Goal: Information Seeking & Learning: Learn about a topic

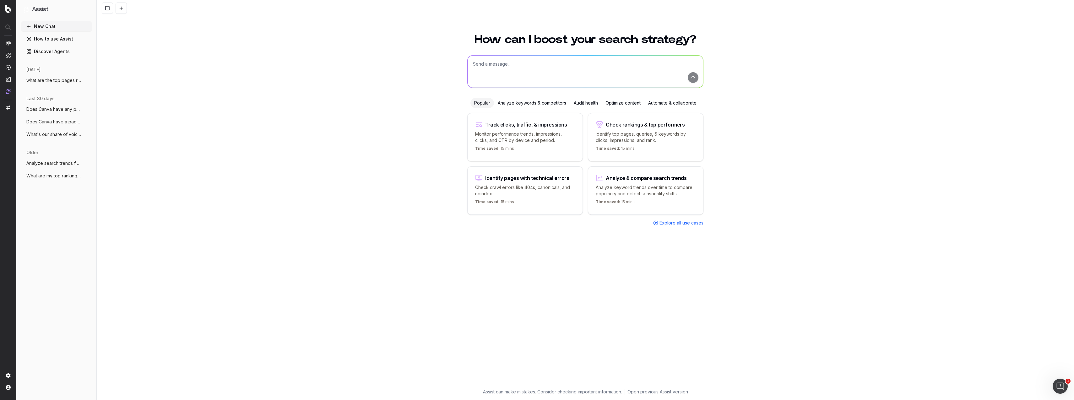
click at [499, 65] on textarea at bounding box center [584, 72] width 235 height 32
type textarea "Can you tell me"
click at [556, 65] on textarea "Does Canva have any landing pages targeting "im" at bounding box center [584, 72] width 235 height 32
click at [602, 62] on textarea "Does Canva have any landing pages targeting "im" at bounding box center [584, 72] width 235 height 32
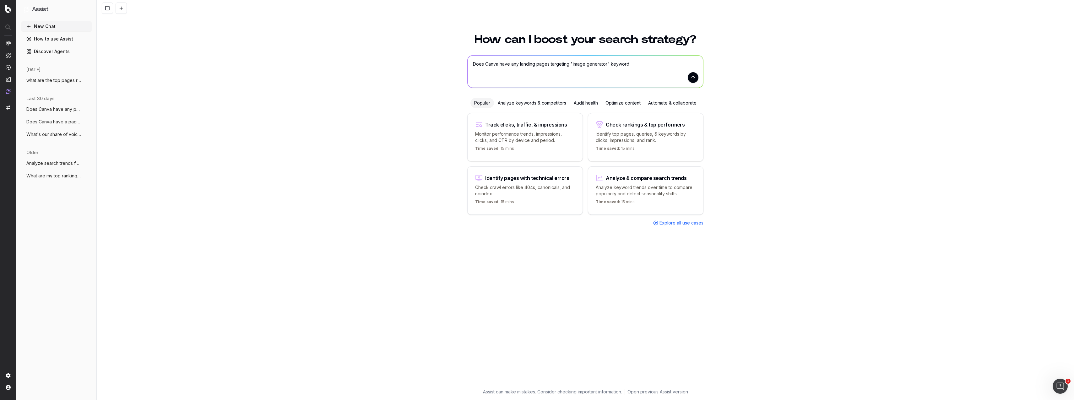
click at [568, 63] on textarea "Does Canva have any landing pages targeting "image generator" keyword" at bounding box center [584, 72] width 235 height 32
click at [647, 63] on textarea "Does Canva have any landing pages targeting the "image generator" keyword" at bounding box center [584, 72] width 235 height 32
type textarea "Does Canva have any landing pages targeting the "image generator" keyword?"
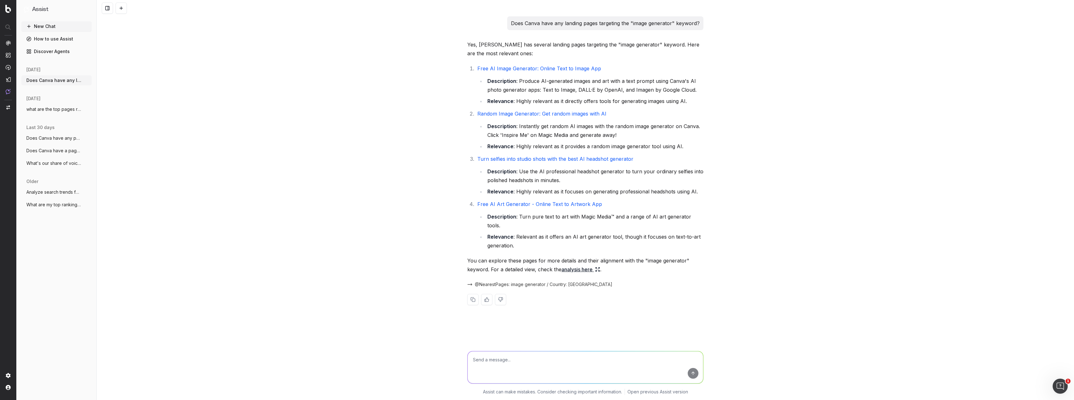
click at [584, 265] on link "analysis here" at bounding box center [580, 269] width 39 height 9
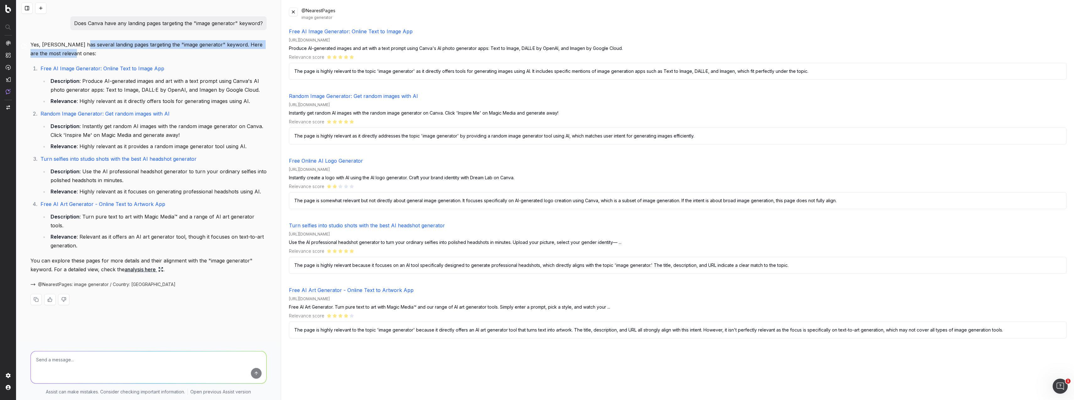
drag, startPoint x: 80, startPoint y: 43, endPoint x: 110, endPoint y: 51, distance: 30.4
click at [110, 51] on p "Yes, Canva has several landing pages targeting the "image generator" keyword. H…" at bounding box center [148, 49] width 236 height 18
click at [170, 51] on p "Yes, Canva has several landing pages targeting the "image generator" keyword. H…" at bounding box center [148, 49] width 236 height 18
drag, startPoint x: 194, startPoint y: 87, endPoint x: 288, endPoint y: 123, distance: 100.0
click at [194, 87] on li "Description : Produce AI-generated images and art with a text prompt using Canv…" at bounding box center [158, 86] width 218 height 18
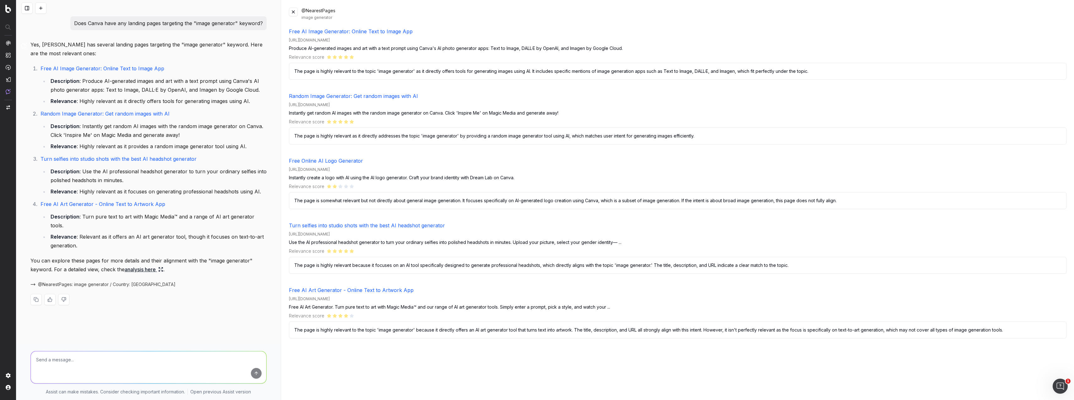
click at [293, 10] on button at bounding box center [293, 12] width 9 height 9
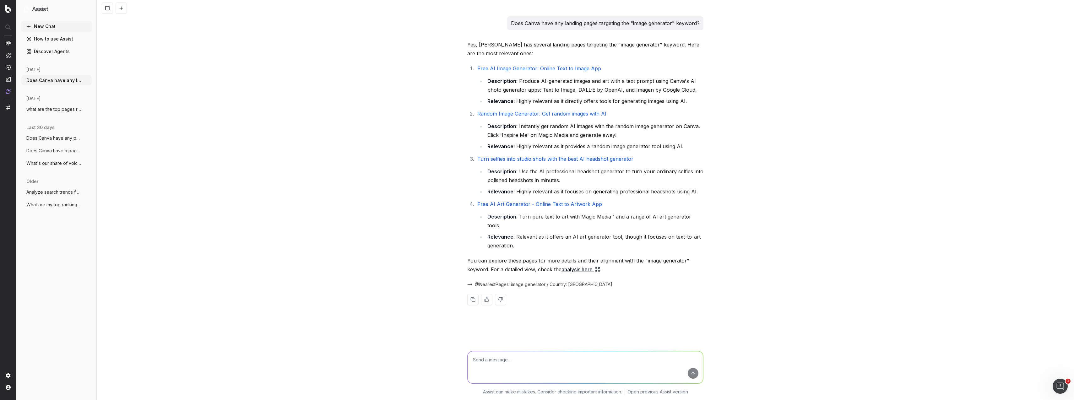
click at [544, 365] on textarea at bounding box center [584, 367] width 235 height 32
click at [537, 363] on textarea at bounding box center [584, 367] width 235 height 32
click at [525, 358] on textarea at bounding box center [584, 367] width 235 height 32
drag, startPoint x: 643, startPoint y: 253, endPoint x: 688, endPoint y: 254, distance: 45.2
click at [688, 256] on p "You can explore these pages for more details and their alignment with the "imag…" at bounding box center [585, 265] width 236 height 18
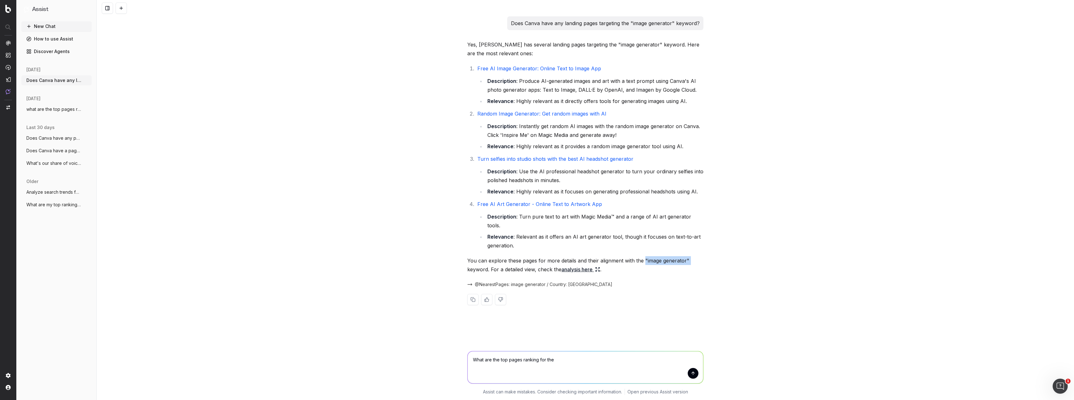
copy p ""image generator""
click at [571, 362] on textarea "What are the top pages ranking for the" at bounding box center [584, 367] width 235 height 32
paste textarea ""image generator""
type textarea "What are the top pages ranking for the "image generator" keyword in SERP"
click at [694, 378] on button "submit" at bounding box center [692, 373] width 11 height 11
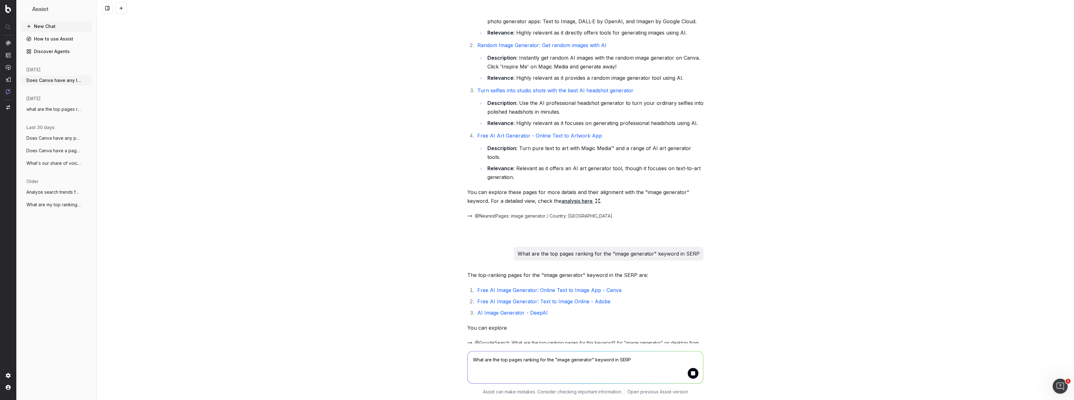
scroll to position [90, 0]
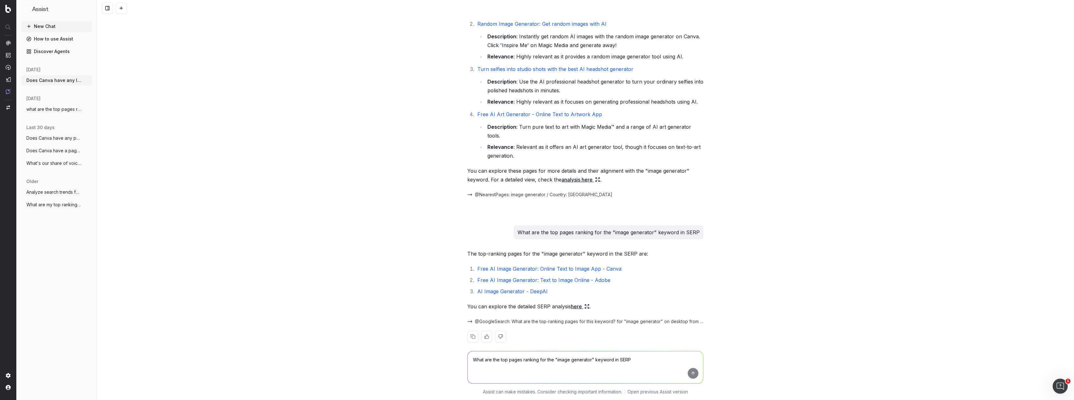
click at [574, 302] on link "here" at bounding box center [580, 306] width 19 height 9
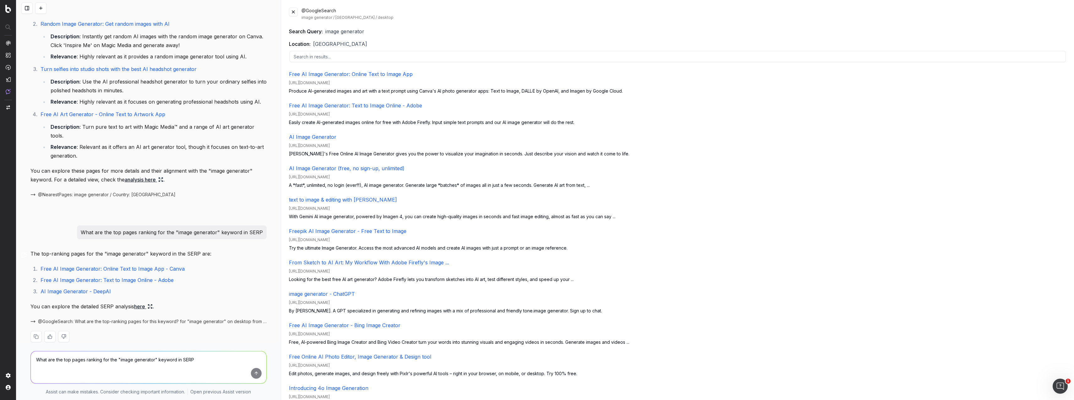
drag, startPoint x: 379, startPoint y: 82, endPoint x: 291, endPoint y: 85, distance: 88.6
click at [289, 85] on div "https://www.canva.com/ai-image-generator/" at bounding box center [677, 82] width 777 height 5
copy div "https://www.canva.com/ai-image-generator/"
click at [293, 14] on button at bounding box center [293, 12] width 9 height 9
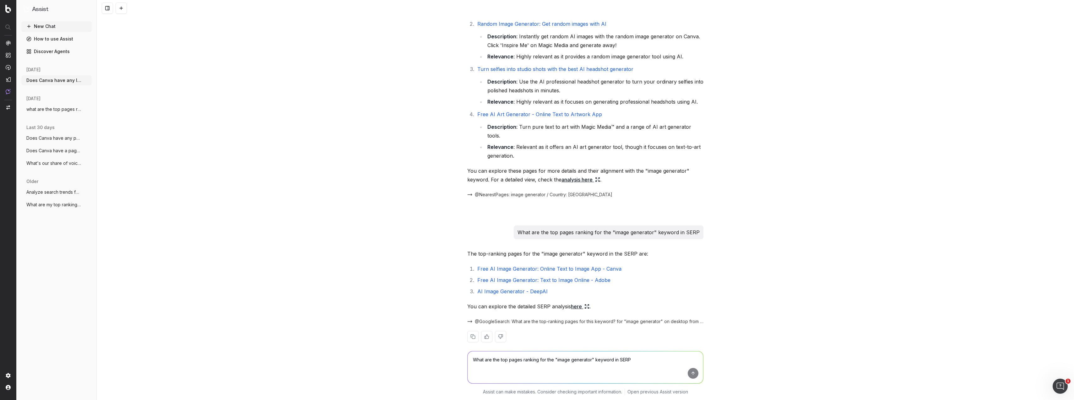
click at [600, 356] on textarea "What are the top pages ranking for the "image generator" keyword in SERP" at bounding box center [584, 367] width 235 height 32
click at [528, 359] on textarea "What are the top pages ranking for the "image generator" keyword in SERP" at bounding box center [584, 367] width 235 height 32
type textarea "W"
paste textarea "https://www.canva.com/ai-image-generator/"
type textarea "Can you analyse the changes in clicks, CTR, Impressions in the last 28 days vs …"
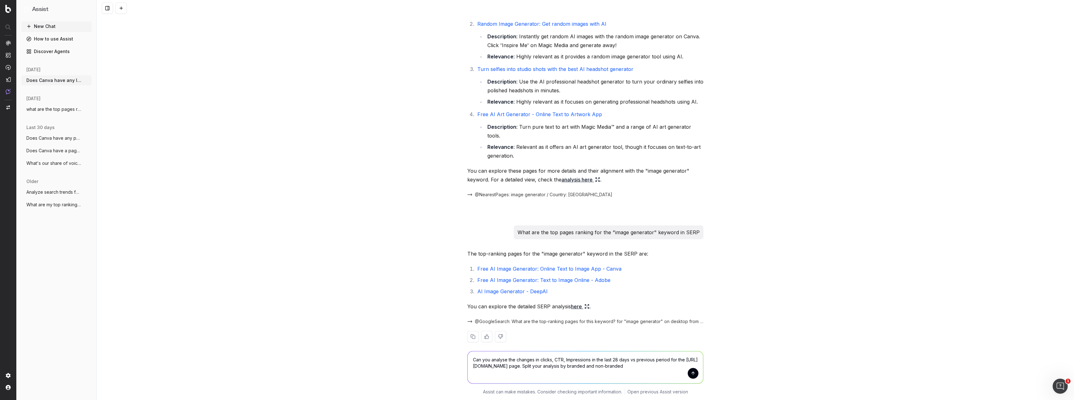
click at [694, 378] on button "submit" at bounding box center [692, 373] width 11 height 11
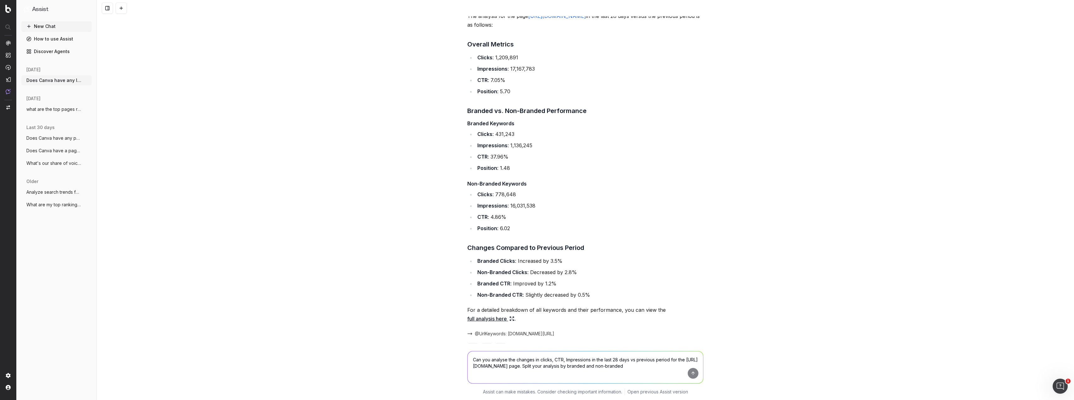
scroll to position [484, 0]
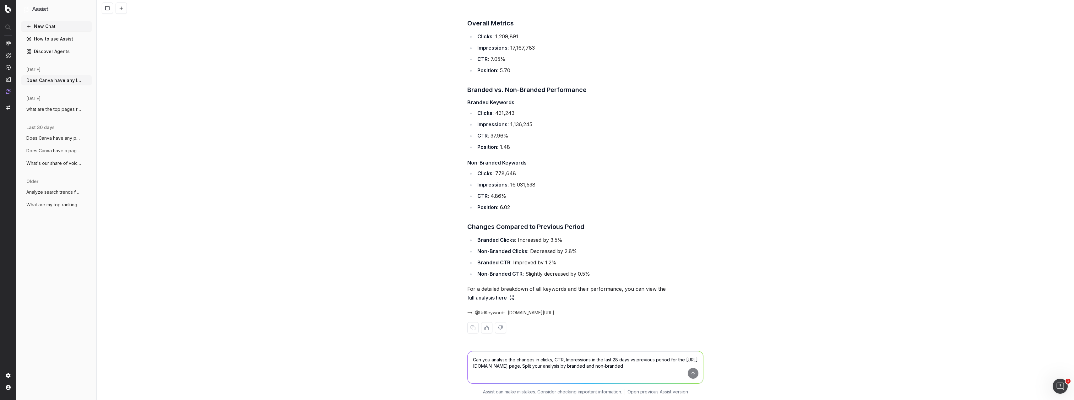
click at [493, 299] on link "full analysis here" at bounding box center [490, 297] width 47 height 9
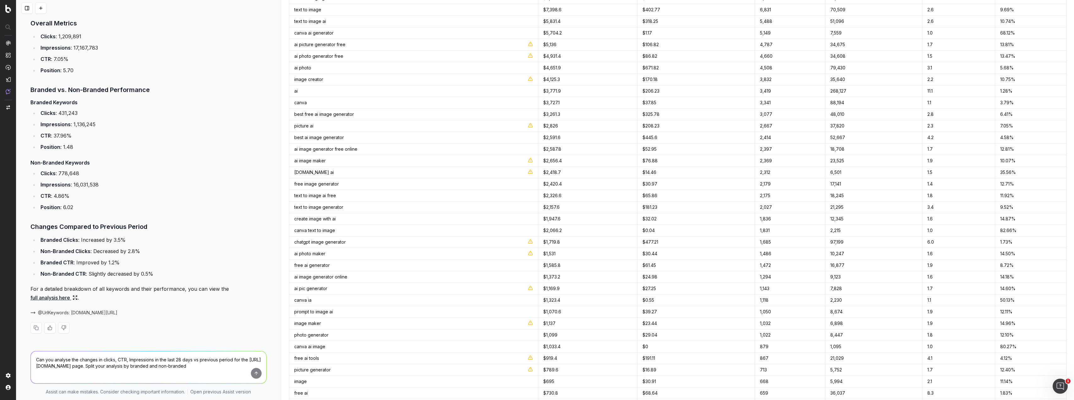
scroll to position [0, 0]
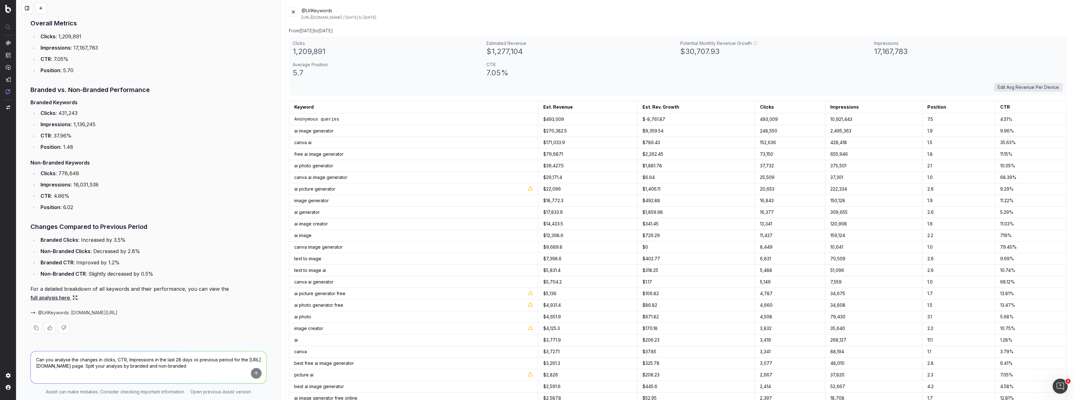
click at [291, 12] on button at bounding box center [293, 12] width 9 height 9
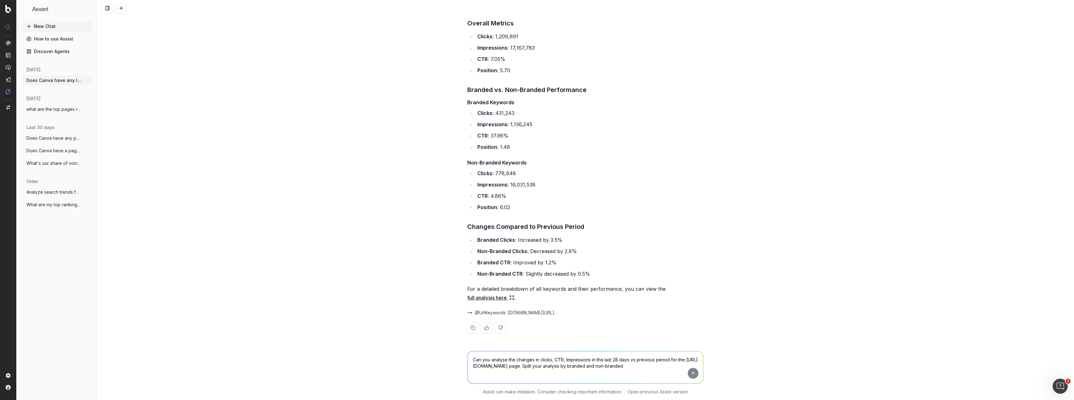
click at [541, 361] on textarea "Can you analyse the changes in clicks, CTR, Impressions in the last 28 days vs …" at bounding box center [584, 367] width 235 height 32
paste textarea "Internal linking suggestions for a URL"
click at [470, 360] on textarea "Internal linking suggestions for a URL" at bounding box center [584, 367] width 235 height 32
click at [558, 359] on textarea "can you suggest some internal linking I can add" at bounding box center [584, 367] width 235 height 32
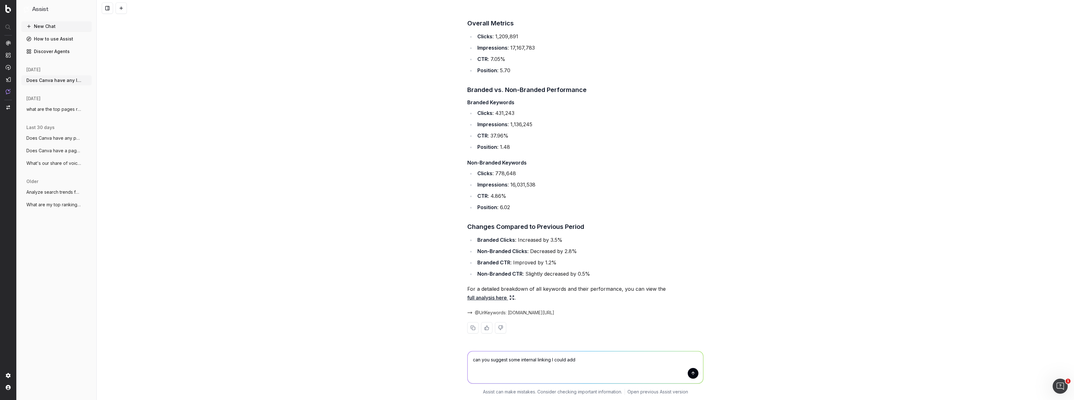
click at [588, 361] on textarea "can you suggest some internal linking I could add" at bounding box center [584, 367] width 235 height 32
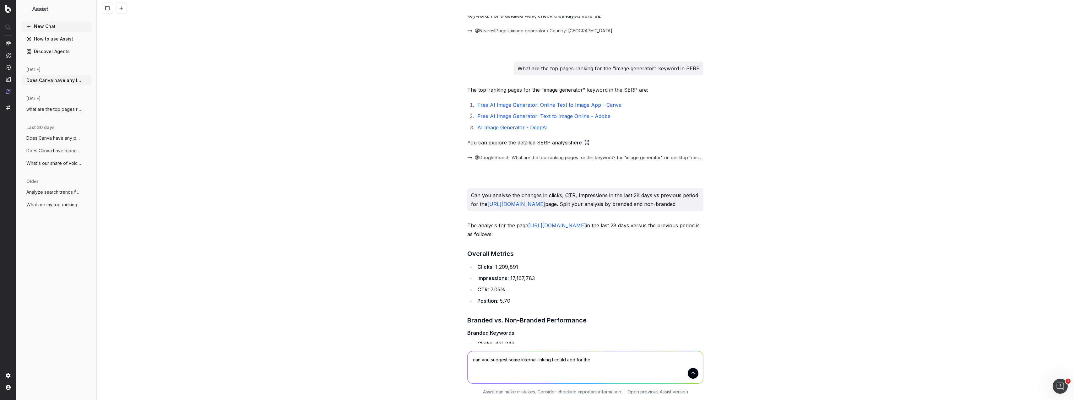
scroll to position [239, 0]
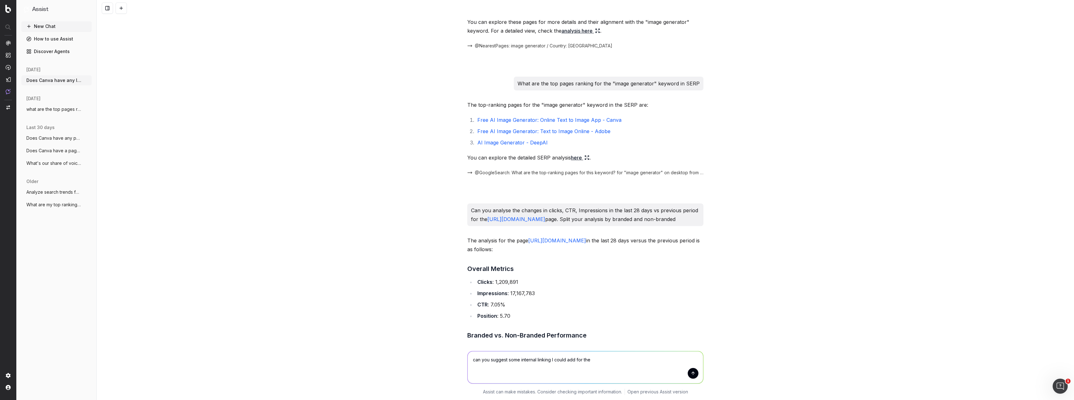
drag, startPoint x: 624, startPoint y: 240, endPoint x: 528, endPoint y: 237, distance: 96.1
click at [528, 237] on p "The analysis for the page https://www.canva.com/ai-image-generator/ in the last…" at bounding box center [585, 245] width 236 height 18
copy link "https://www.canva.com/ai-image-generator/"
click at [611, 361] on textarea "can you suggest some internal linking I could add for the" at bounding box center [584, 367] width 235 height 32
paste textarea "https://www.canva.com/ai-image-generator/"
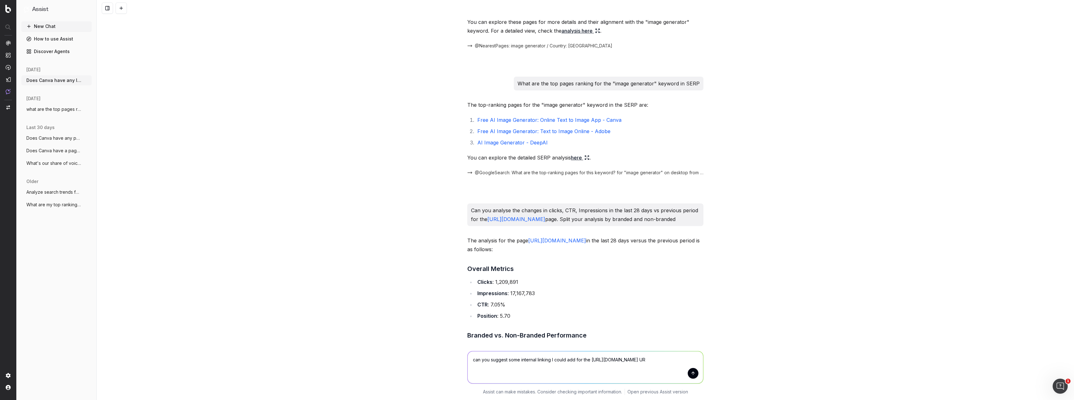
type textarea "can you suggest some internal linking I could add for the https://www.canva.com…"
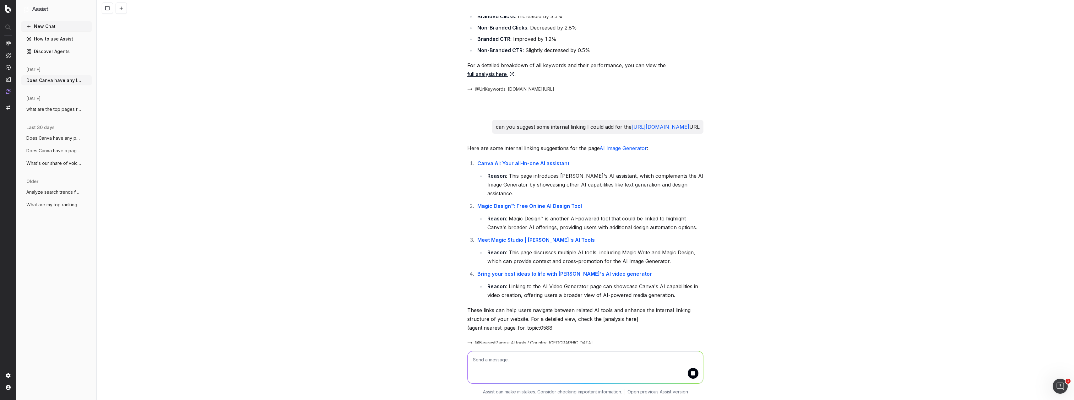
scroll to position [729, 0]
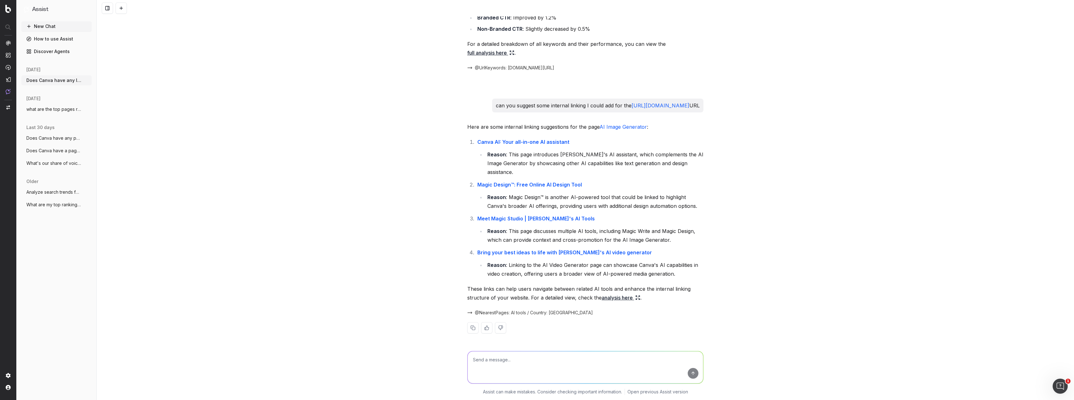
click at [617, 297] on link "analysis here" at bounding box center [620, 297] width 39 height 9
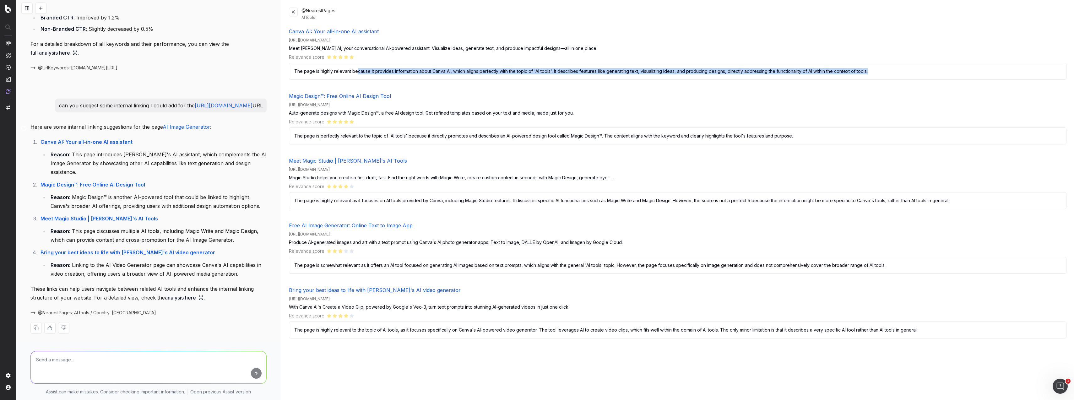
drag, startPoint x: 369, startPoint y: 72, endPoint x: 410, endPoint y: 76, distance: 41.3
click at [410, 76] on p "The page is highly relevant because it provides information about Canva AI, whi…" at bounding box center [677, 71] width 777 height 17
click at [290, 11] on button at bounding box center [293, 12] width 9 height 9
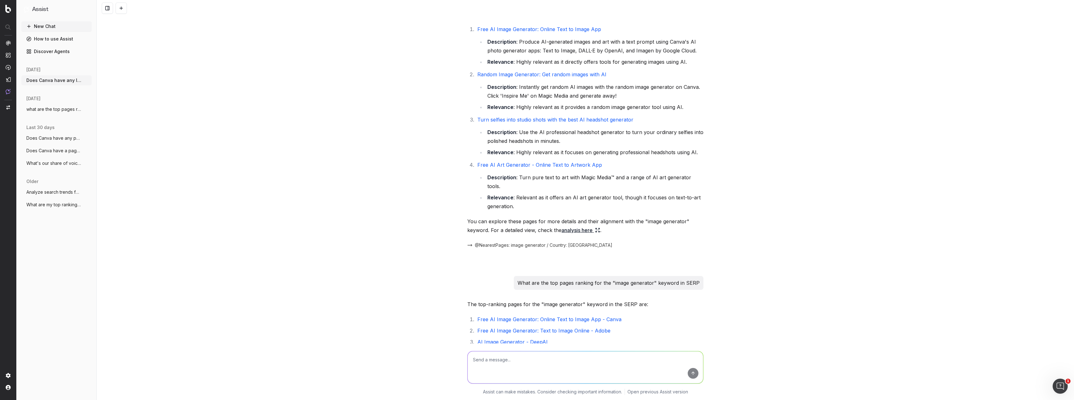
scroll to position [0, 0]
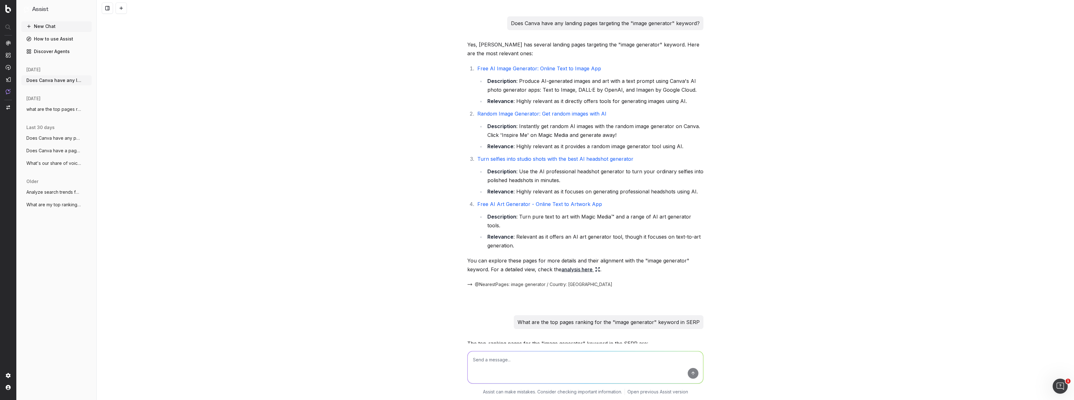
click at [322, 326] on div "Does Canva have any landing pages targeting the "image generator" keyword? Yes,…" at bounding box center [585, 200] width 977 height 400
click at [33, 93] on p "Botify Assist" at bounding box center [33, 91] width 23 height 5
click at [41, 10] on h1 "Assist" at bounding box center [40, 9] width 16 height 9
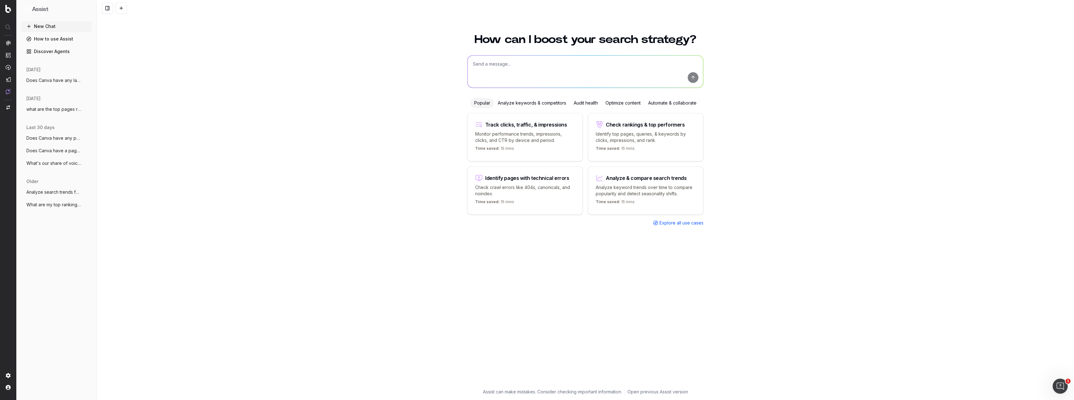
click at [312, 88] on div "How can I boost your search strategy? Popular Analyze keywords & competitors Au…" at bounding box center [585, 213] width 977 height 374
click at [5, 9] on img at bounding box center [8, 9] width 6 height 8
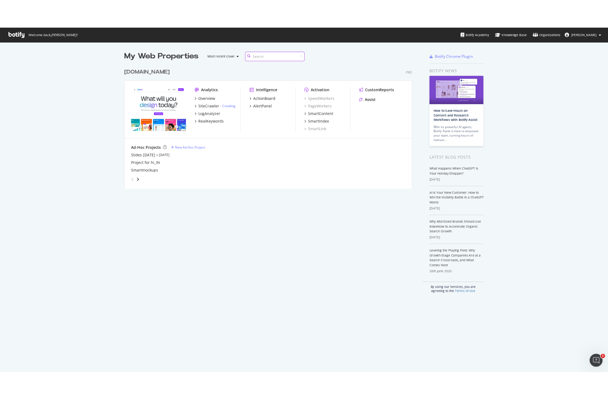
scroll to position [400, 661]
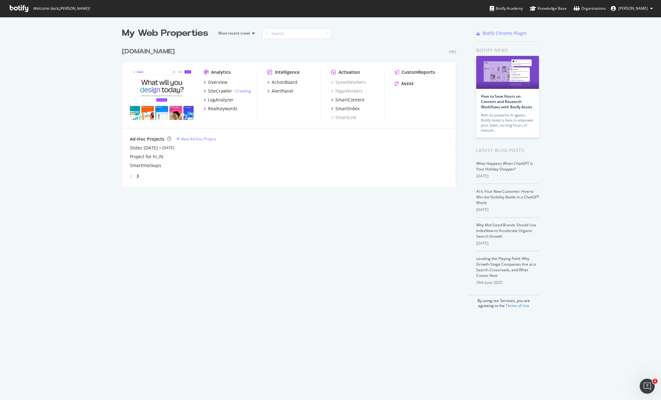
click at [47, 220] on div "My Web Properties Most recent crawl canva.com Pro Analytics Overview SiteCrawle…" at bounding box center [330, 167] width 661 height 301
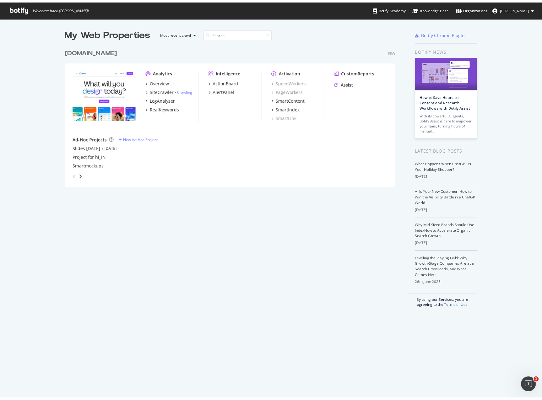
scroll to position [400, 542]
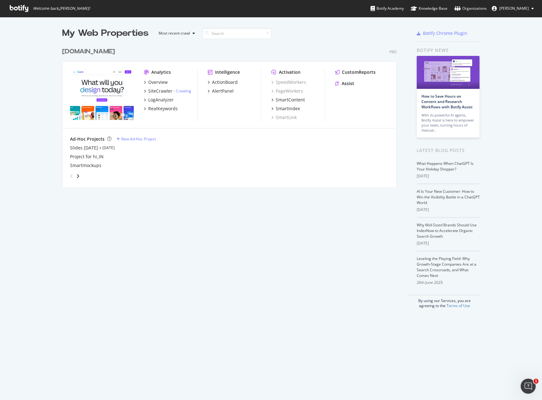
click at [304, 310] on div "My Web Properties Most recent crawl canva.com Pro Analytics Overview SiteCrawle…" at bounding box center [271, 167] width 542 height 301
click at [261, 271] on div "My Web Properties Most recent crawl canva.com Pro Analytics Overview SiteCrawle…" at bounding box center [235, 167] width 347 height 281
click at [308, 251] on div "My Web Properties Most recent crawl canva.com Pro Analytics Overview SiteCrawle…" at bounding box center [235, 167] width 347 height 281
click at [345, 83] on div "Assist" at bounding box center [348, 83] width 13 height 6
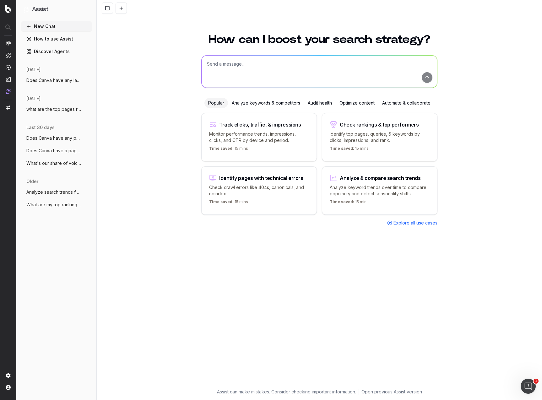
click at [65, 80] on span "Does Canva have any landing pages target" at bounding box center [53, 80] width 55 height 6
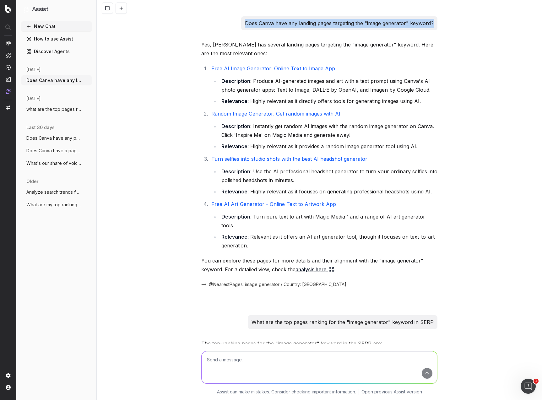
drag, startPoint x: 247, startPoint y: 23, endPoint x: 443, endPoint y: 28, distance: 195.3
click at [443, 28] on div "Does Canva have any landing pages targeting the "image generator" keyword? Yes,…" at bounding box center [319, 200] width 445 height 400
copy p "Does Canva have any landing pages targeting the "image generator" keyword?"
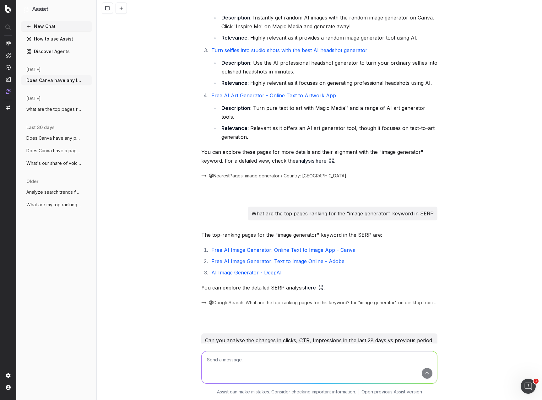
scroll to position [174, 0]
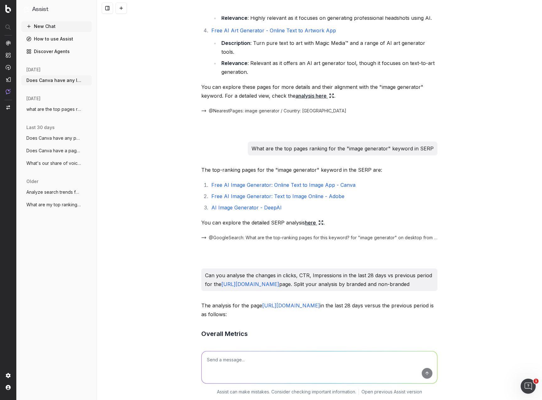
click at [267, 144] on p "What are the top pages ranking for the "image generator" keyword in SERP" at bounding box center [342, 148] width 182 height 9
drag, startPoint x: 255, startPoint y: 141, endPoint x: 434, endPoint y: 144, distance: 178.6
click at [434, 144] on div "What are the top pages ranking for the "image generator" keyword in SERP" at bounding box center [343, 149] width 190 height 14
copy p "What are the top pages ranking for the "image generator" keyword in SERP"
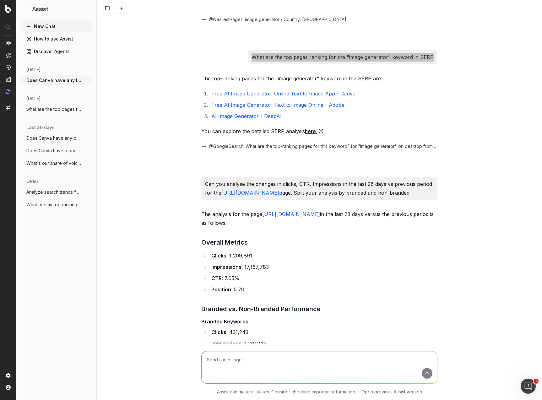
scroll to position [269, 0]
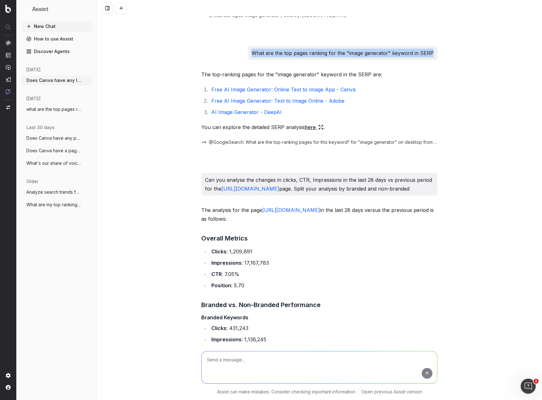
drag, startPoint x: 238, startPoint y: 189, endPoint x: 203, endPoint y: 170, distance: 40.3
click at [203, 173] on div "Can you analyse the changes in clicks, CTR, Impressions in the last 28 days vs …" at bounding box center [319, 184] width 236 height 23
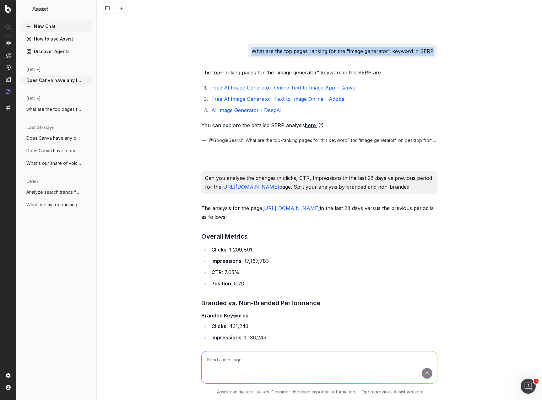
scroll to position [272, 0]
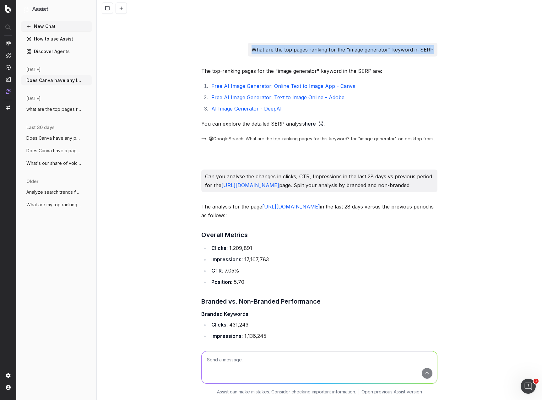
copy p "Can you analyse the changes in clicks, CTR, Impressions in the last 28 days vs …"
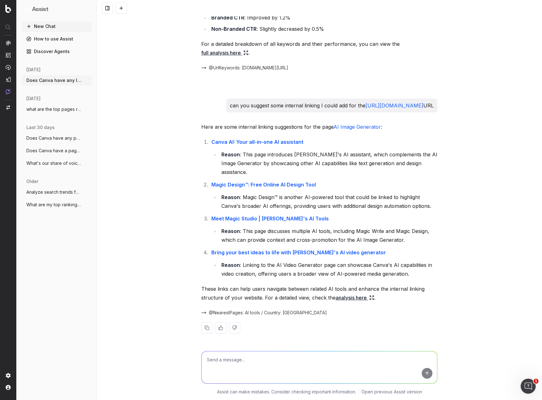
drag, startPoint x: 208, startPoint y: 107, endPoint x: 247, endPoint y: 116, distance: 40.1
click at [247, 112] on div "can you suggest some internal linking I could add for the https://www.canva.com…" at bounding box center [331, 106] width 211 height 14
copy p "can you suggest some internal linking I could add for the https://www.canva.com…"
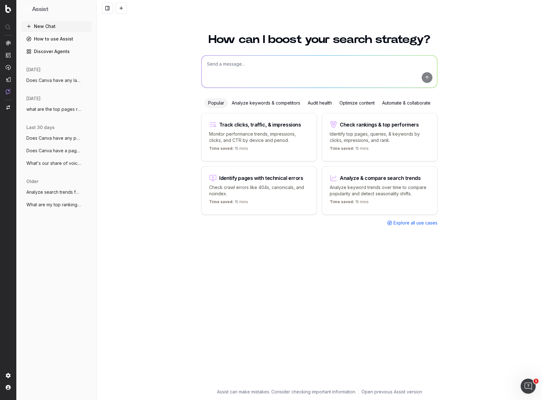
click at [309, 61] on textarea at bounding box center [319, 72] width 235 height 32
paste textarea "Does Canva have any landing pages targeting the "image generator" keyword?"
type textarea "Does Canva have any landing pages targeting the "image generator" keyword?"
click at [428, 79] on button "submit" at bounding box center [427, 77] width 11 height 11
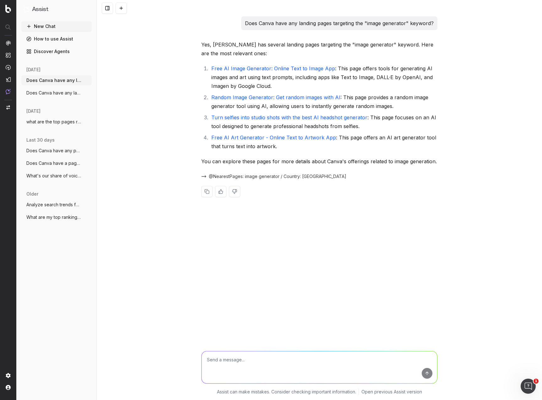
click at [230, 360] on textarea at bounding box center [319, 367] width 235 height 32
paste textarea "What are the top pages ranking for the "image generator" keyword in SERP"
type textarea "What are the top pages ranking for the "image generator" keyword in SERP"
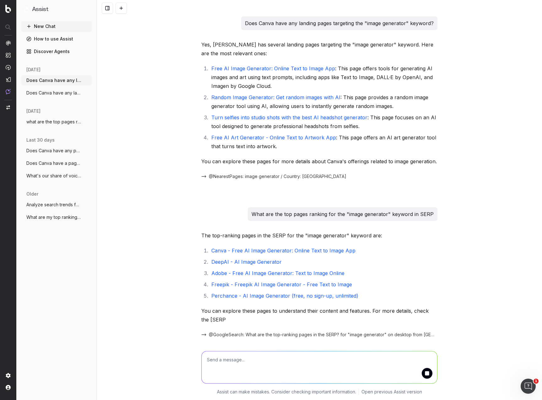
scroll to position [22, 0]
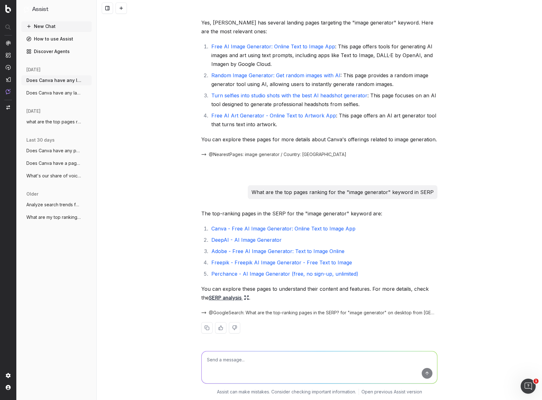
click at [212, 298] on link "SERP analysis" at bounding box center [229, 297] width 40 height 9
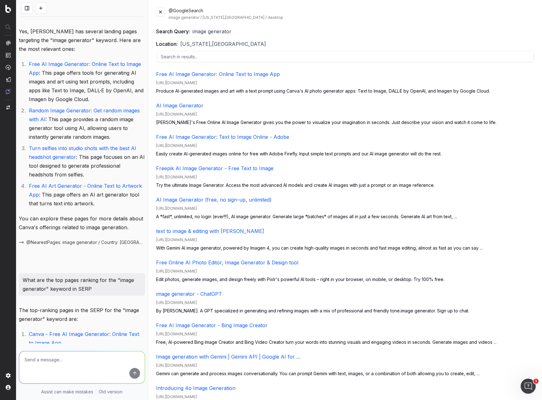
scroll to position [171, 0]
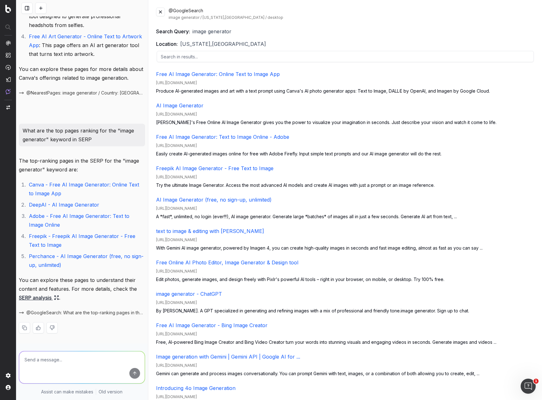
click at [161, 13] on button at bounding box center [160, 12] width 9 height 9
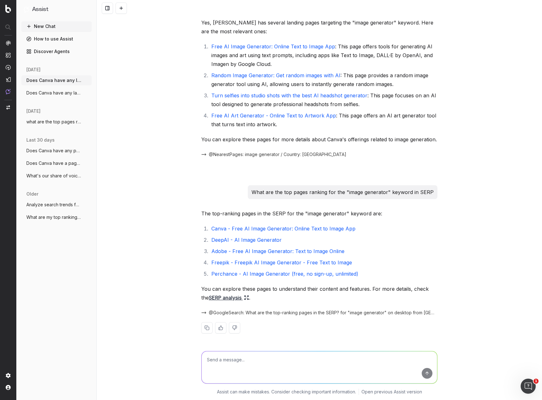
click at [231, 359] on textarea at bounding box center [319, 367] width 235 height 32
paste textarea "Can you analyse the changes in clicks, CTR, Impressions in the last 28 days vs …"
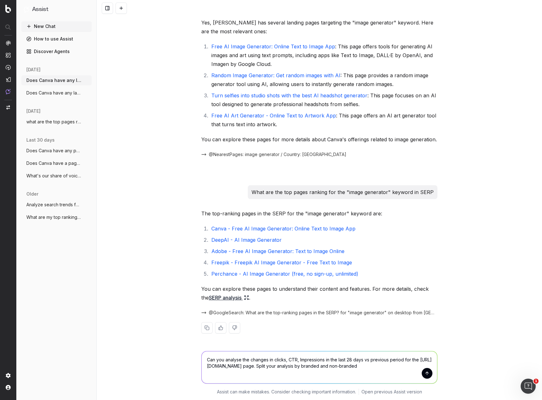
type textarea "Can you analyse the changes in clicks, CTR, Impressions in the last 28 days vs …"
click at [426, 376] on button "submit" at bounding box center [427, 373] width 11 height 11
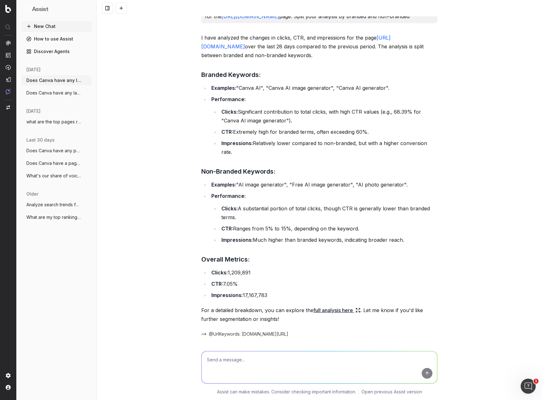
scroll to position [386, 0]
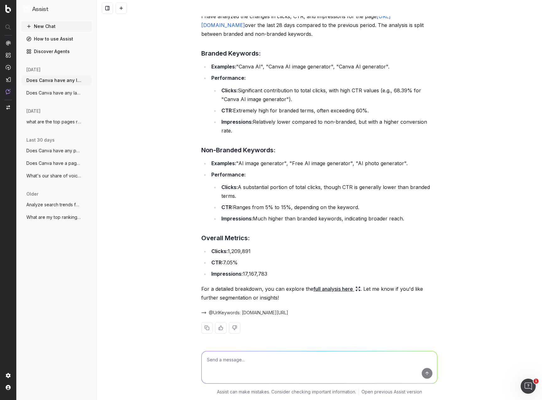
click at [218, 361] on textarea at bounding box center [319, 367] width 235 height 32
paste textarea "can you suggest some internal linking I could add for the https://www.canva.com…"
type textarea "can you suggest some internal linking I could add for the https://www.canva.com…"
click at [428, 374] on button "submit" at bounding box center [427, 373] width 11 height 11
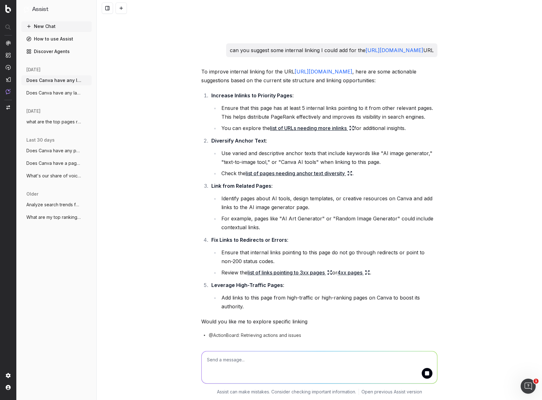
scroll to position [725, 0]
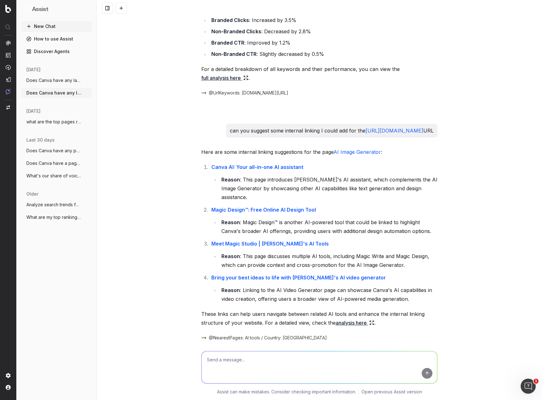
scroll to position [729, 0]
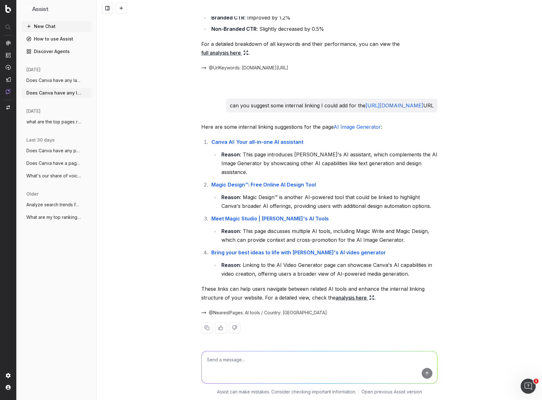
click at [352, 299] on link "analysis here" at bounding box center [355, 297] width 39 height 9
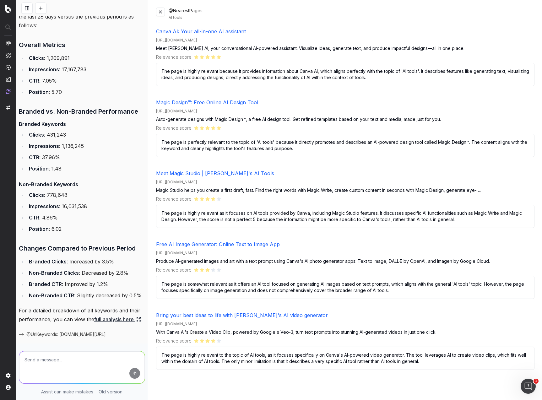
scroll to position [297, 0]
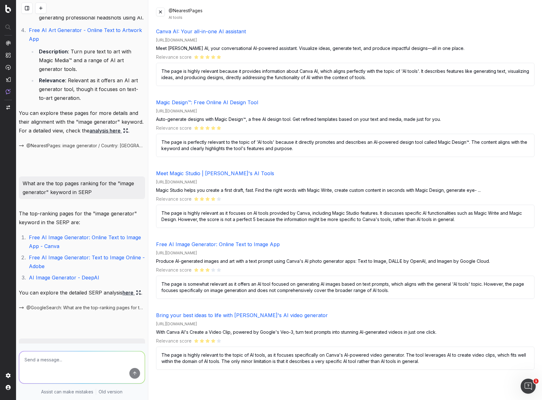
click at [26, 9] on button at bounding box center [26, 8] width 11 height 11
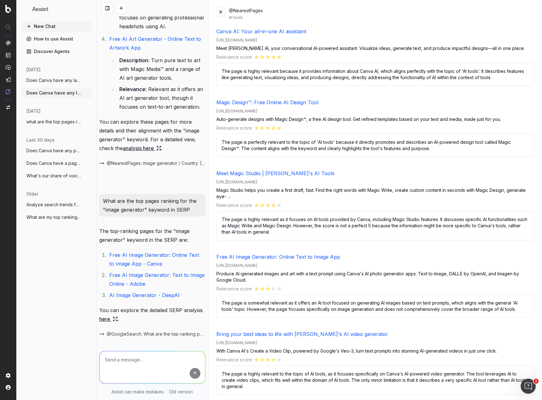
scroll to position [358, 0]
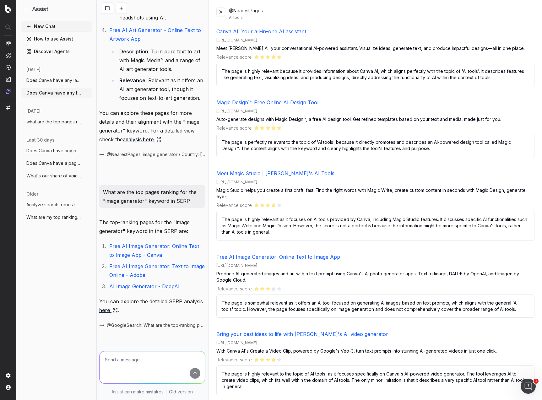
click at [51, 41] on link "How to use Assist" at bounding box center [56, 39] width 70 height 10
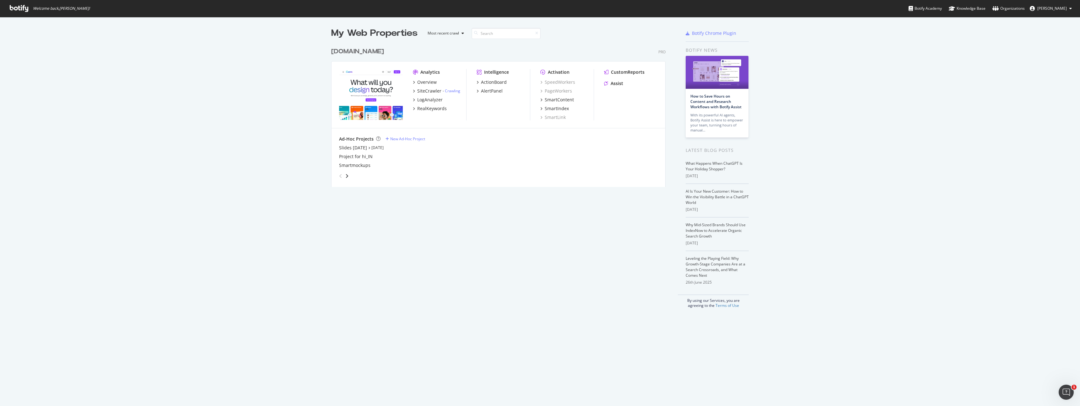
scroll to position [406, 1080]
